Goal: Transaction & Acquisition: Purchase product/service

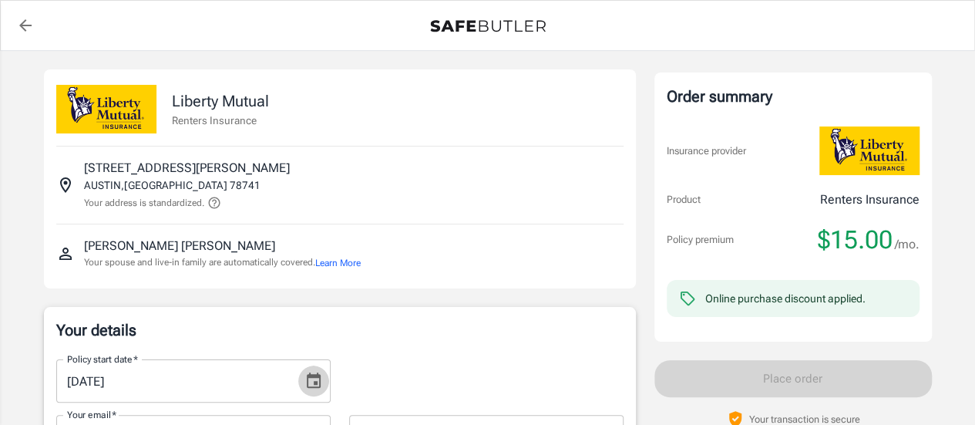
click at [311, 388] on icon "Choose date, selected date is Aug 30, 2025" at bounding box center [313, 380] width 18 height 18
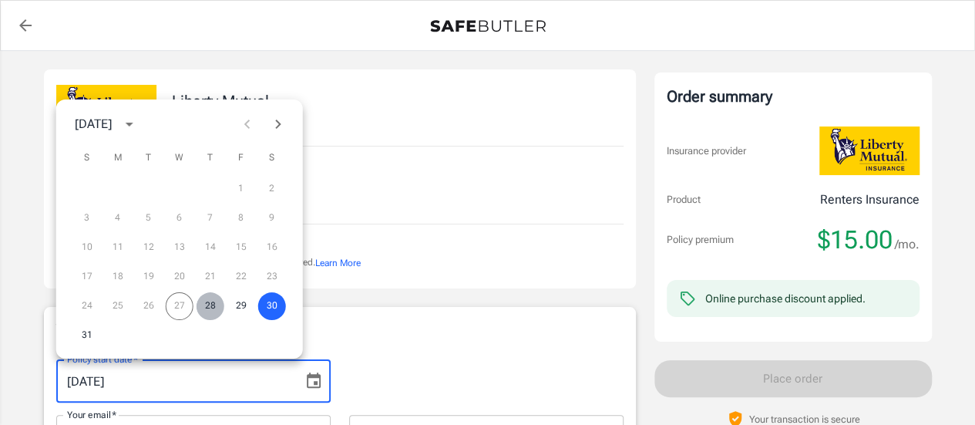
click at [214, 307] on button "28" at bounding box center [211, 306] width 28 height 28
type input "[DATE]"
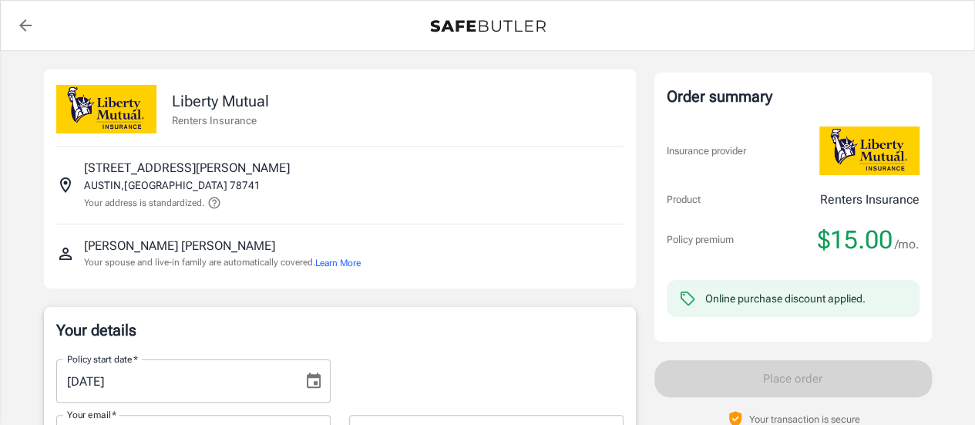
click at [456, 362] on div "Policy start date   * [DATE] Policy start date   *" at bounding box center [340, 374] width 586 height 55
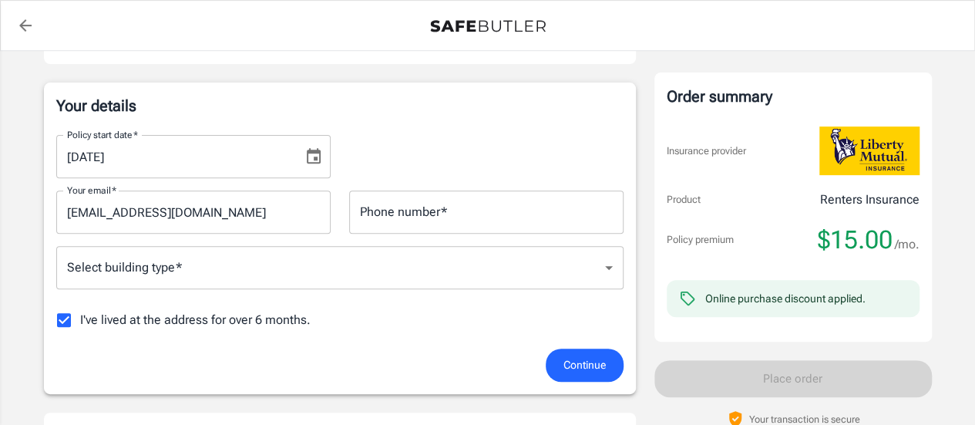
scroll to position [308, 0]
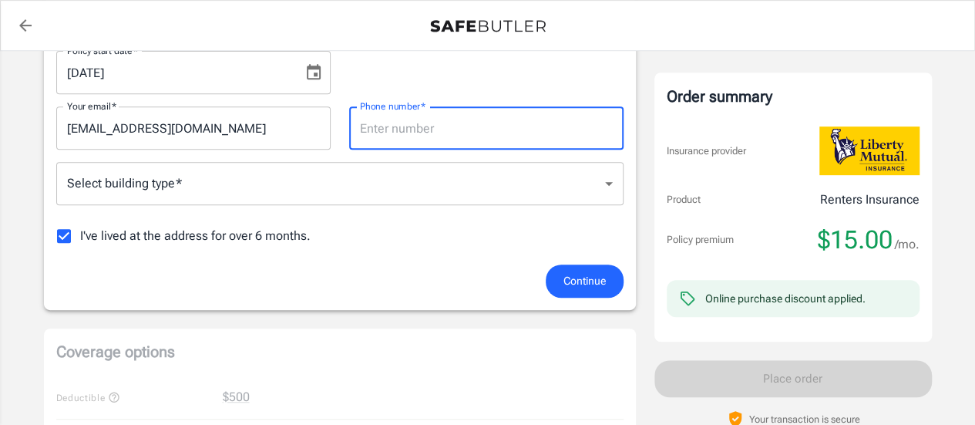
click at [479, 129] on input "Phone number   *" at bounding box center [486, 127] width 274 height 43
type input "4235085994"
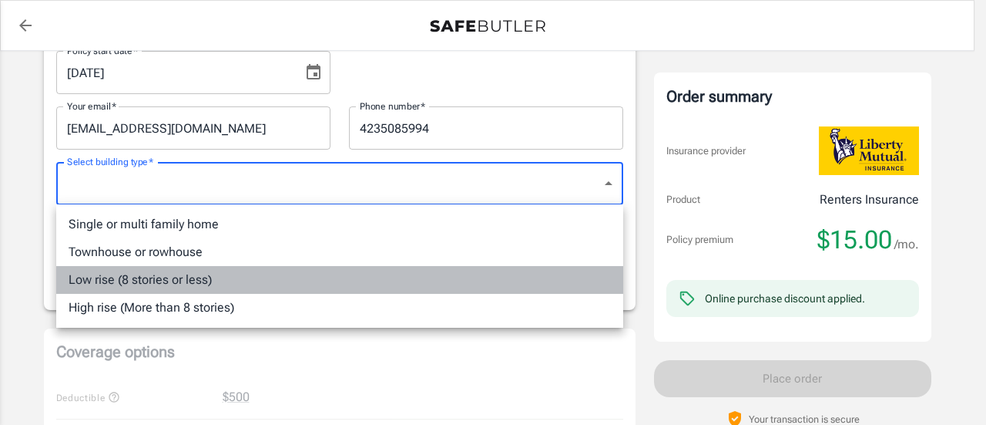
click at [462, 278] on li "Low rise (8 stories or less)" at bounding box center [339, 280] width 567 height 28
type input "lowrise"
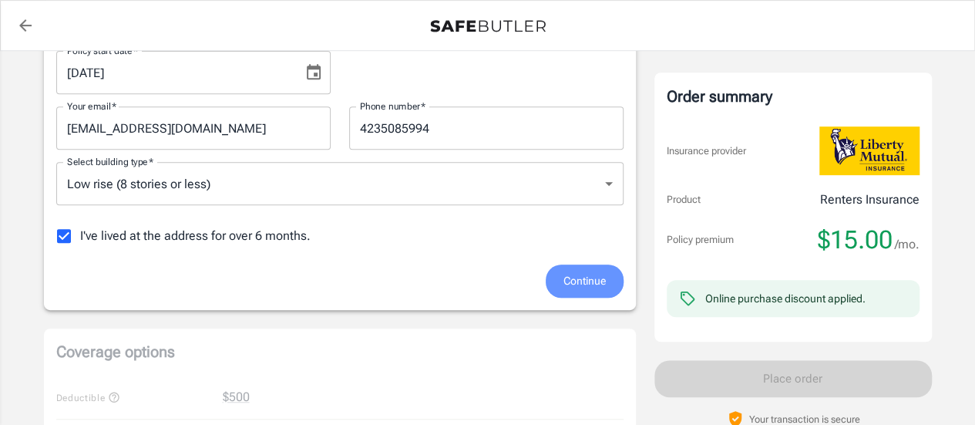
click at [599, 270] on button "Continue" at bounding box center [585, 280] width 78 height 33
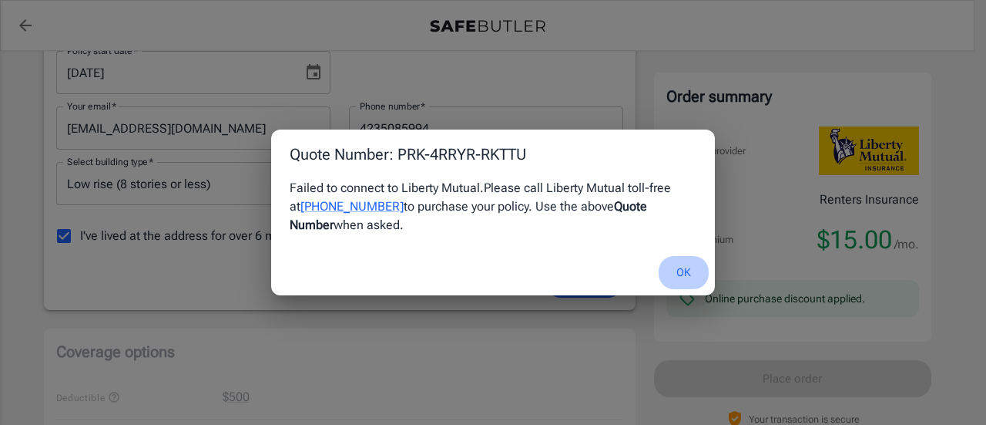
click at [677, 269] on button "OK" at bounding box center [684, 272] width 50 height 33
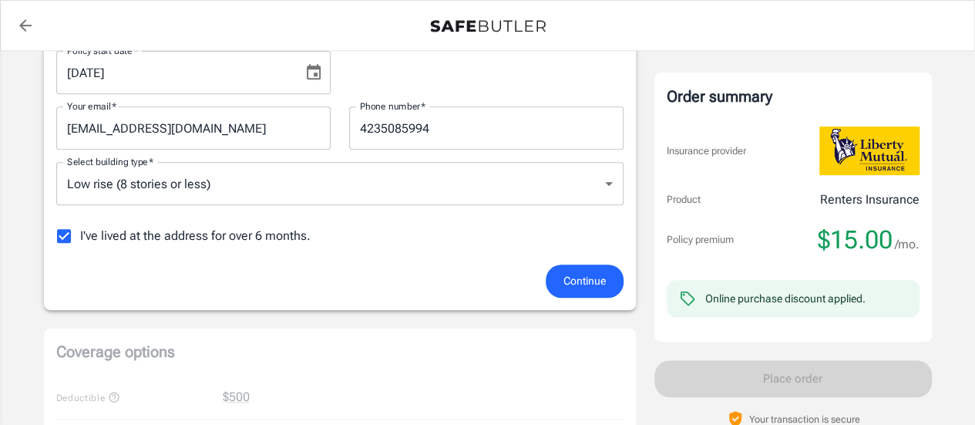
scroll to position [680, 0]
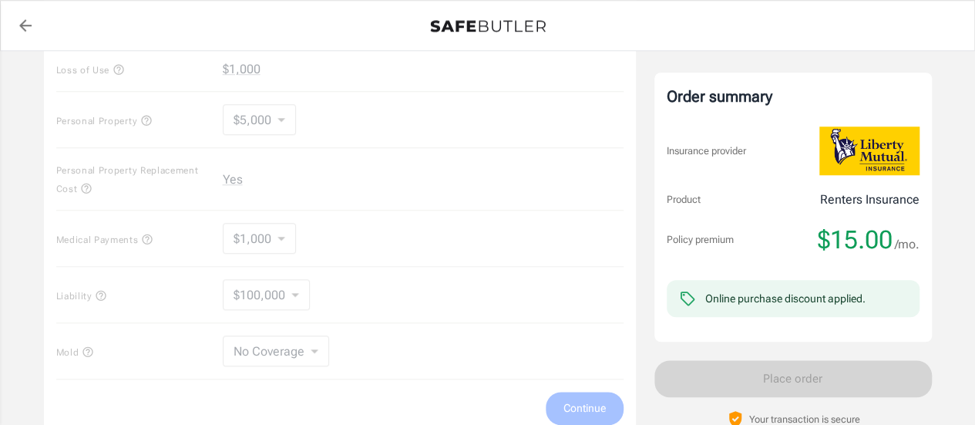
drag, startPoint x: 966, startPoint y: 264, endPoint x: 963, endPoint y: 416, distance: 151.8
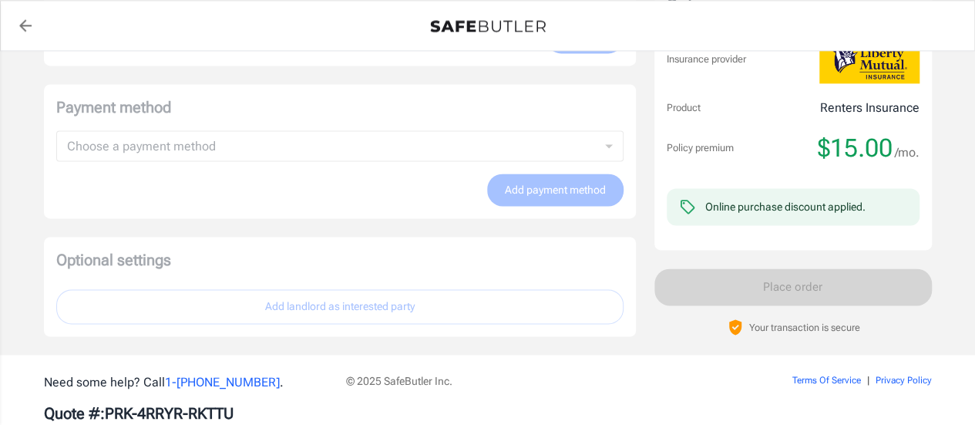
click at [499, 173] on div "Payment method Choose a payment method ​ Choose a payment method Add payment me…" at bounding box center [340, 151] width 592 height 135
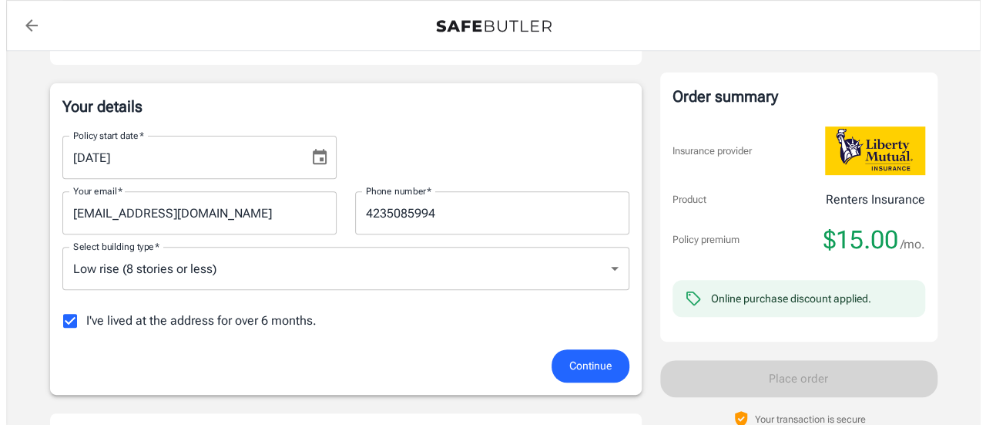
scroll to position [190, 0]
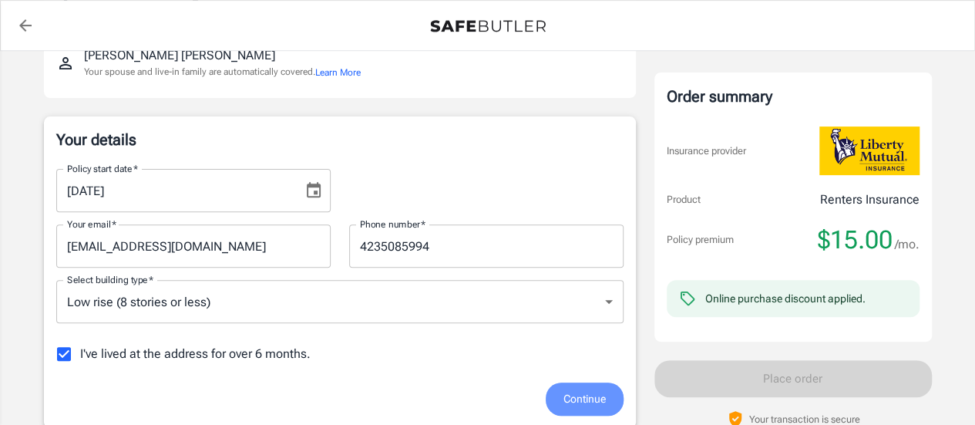
click at [569, 385] on button "Continue" at bounding box center [585, 398] width 78 height 33
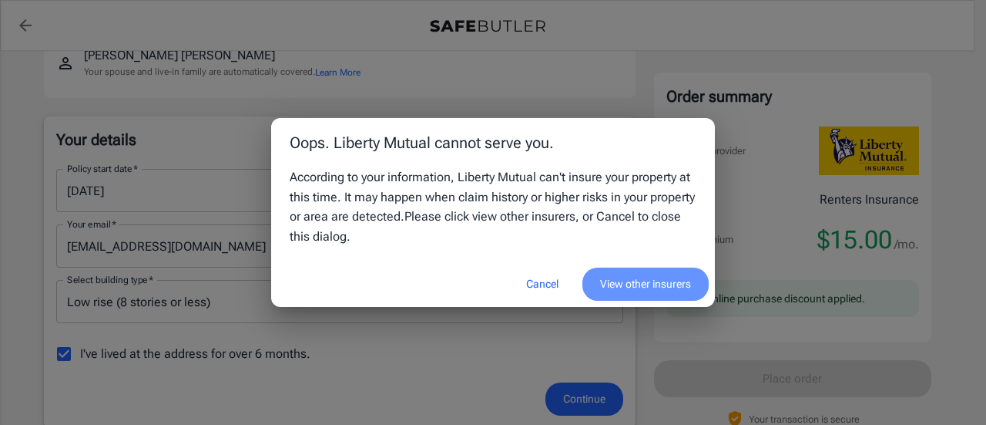
click at [634, 276] on button "View other insurers" at bounding box center [646, 283] width 126 height 33
